Goal: Navigation & Orientation: Find specific page/section

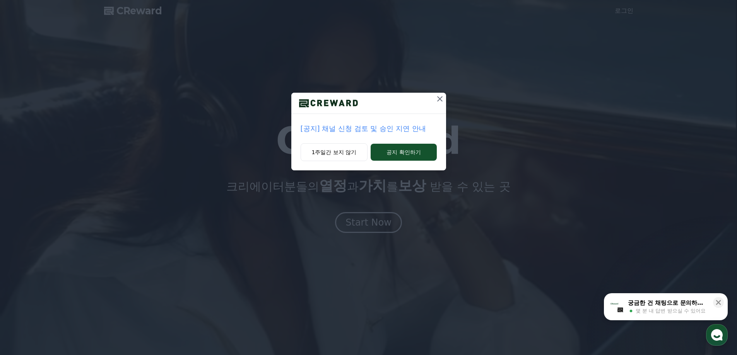
click at [440, 98] on icon at bounding box center [439, 98] width 9 height 9
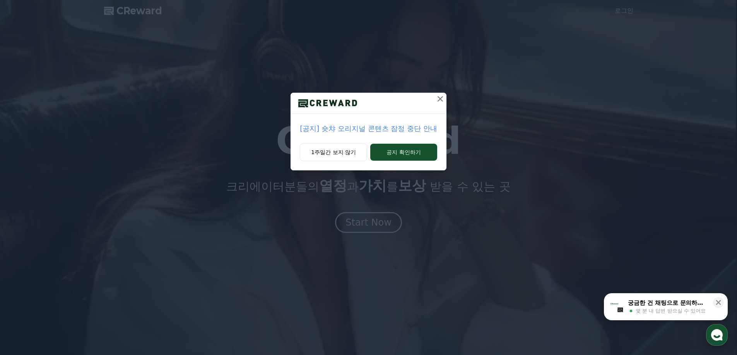
click at [440, 96] on icon at bounding box center [439, 98] width 9 height 9
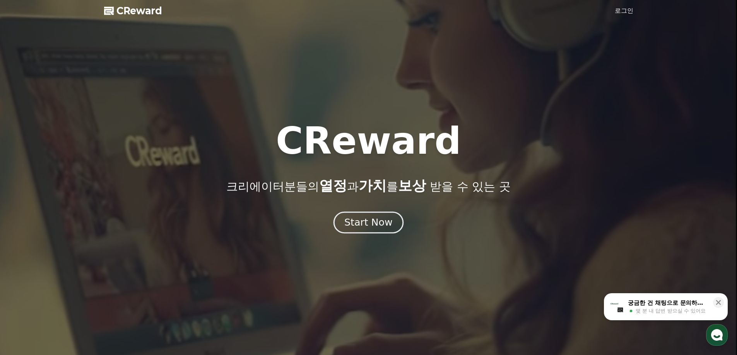
click at [360, 230] on button "Start Now" at bounding box center [368, 223] width 70 height 22
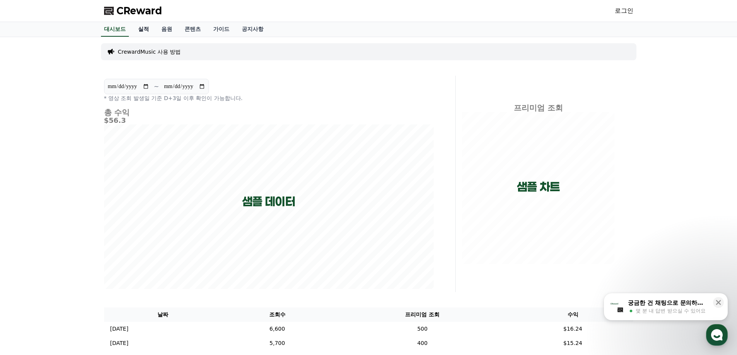
click at [140, 32] on link "실적" at bounding box center [143, 29] width 23 height 15
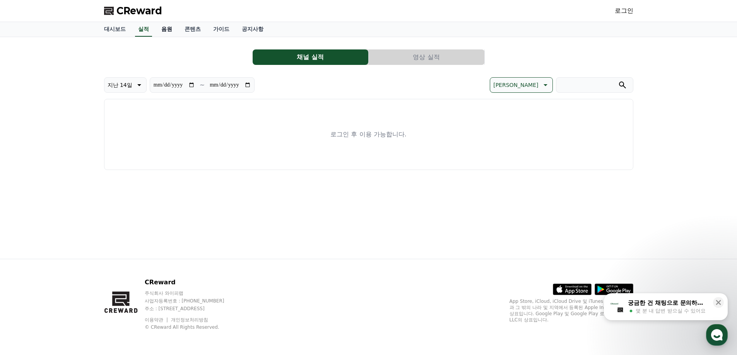
click at [163, 32] on link "음원" at bounding box center [166, 29] width 23 height 15
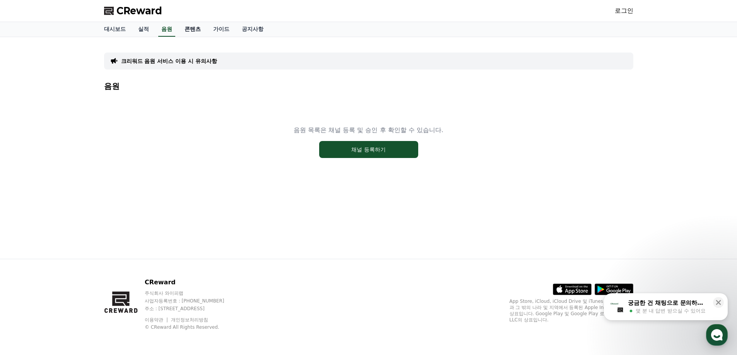
click at [193, 31] on link "콘텐츠" at bounding box center [192, 29] width 29 height 15
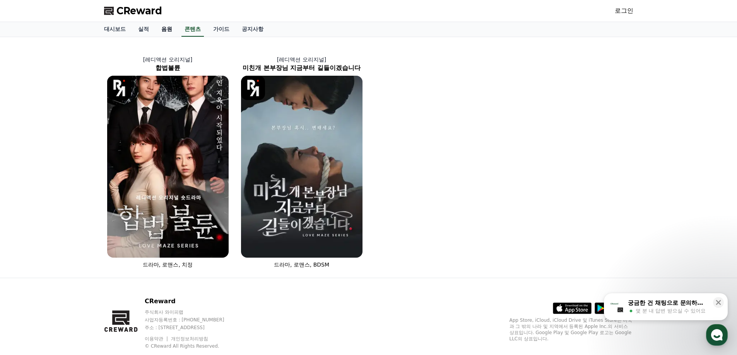
click at [172, 30] on link "음원" at bounding box center [166, 29] width 23 height 15
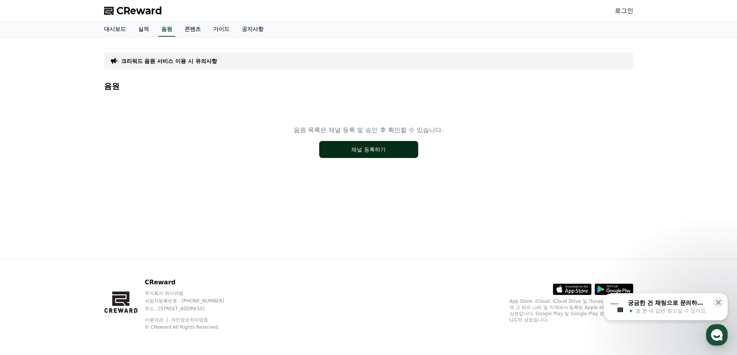
click at [338, 150] on button "채널 등록하기" at bounding box center [368, 149] width 99 height 17
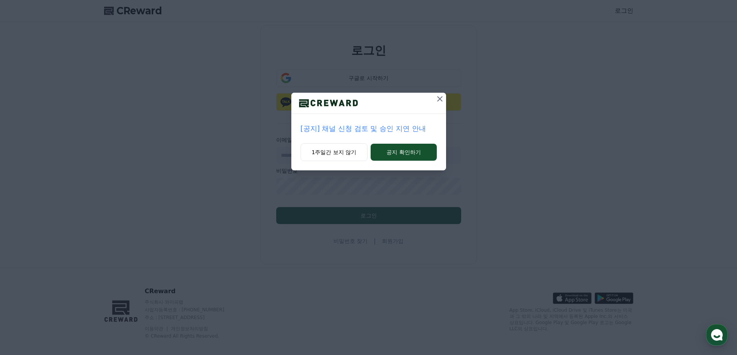
click at [438, 101] on icon at bounding box center [439, 98] width 5 height 5
click at [436, 102] on icon at bounding box center [439, 98] width 9 height 9
